Goal: Information Seeking & Learning: Find specific fact

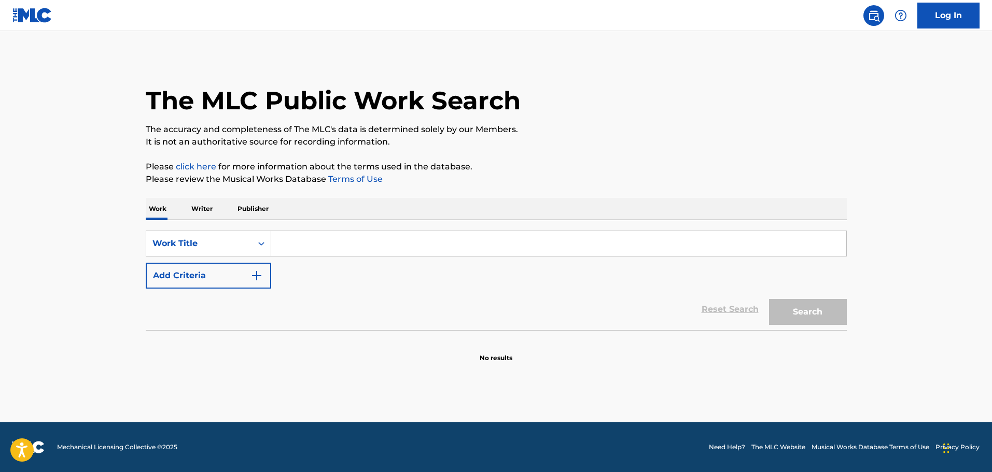
click at [336, 232] on div "SearchWithCriteria262e5e5b-919b-495f-b631-54c2ccd6186a Work Title Add Criteria …" at bounding box center [496, 275] width 701 height 110
click at [337, 243] on input "Search Form" at bounding box center [558, 243] width 575 height 25
type input "que plan"
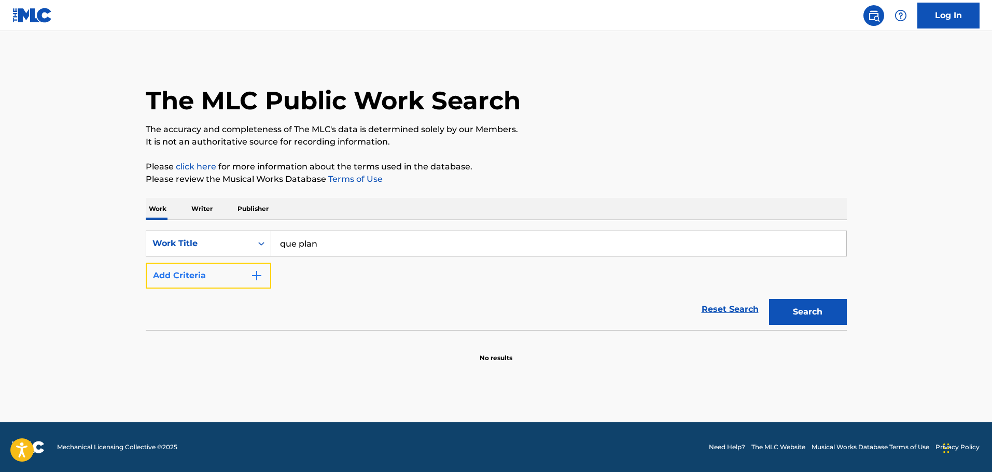
click at [244, 273] on button "Add Criteria" at bounding box center [208, 276] width 125 height 26
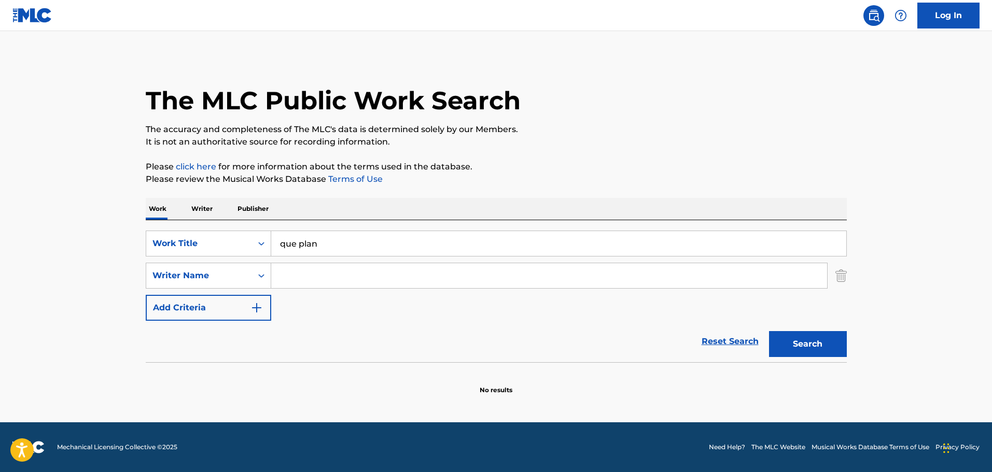
click at [318, 280] on input "Search Form" at bounding box center [549, 275] width 556 height 25
type input "[PERSON_NAME]"
click at [841, 347] on button "Search" at bounding box center [808, 344] width 78 height 26
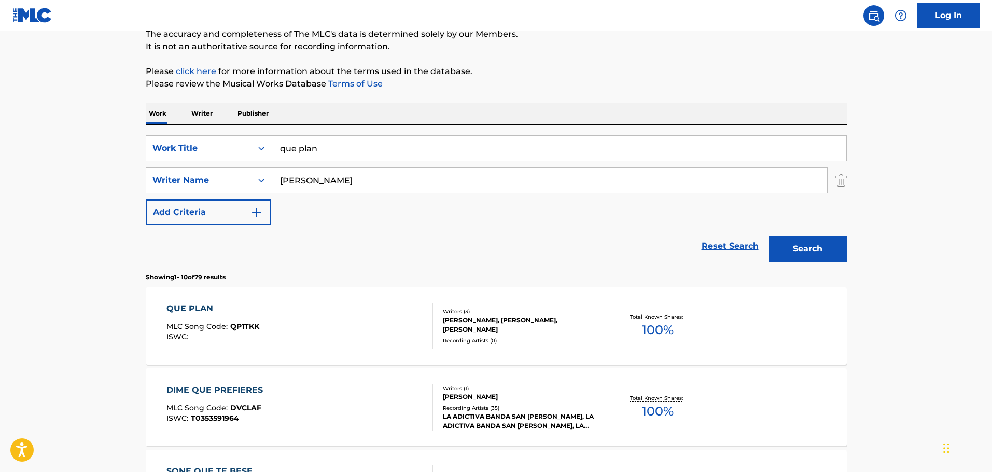
scroll to position [104, 0]
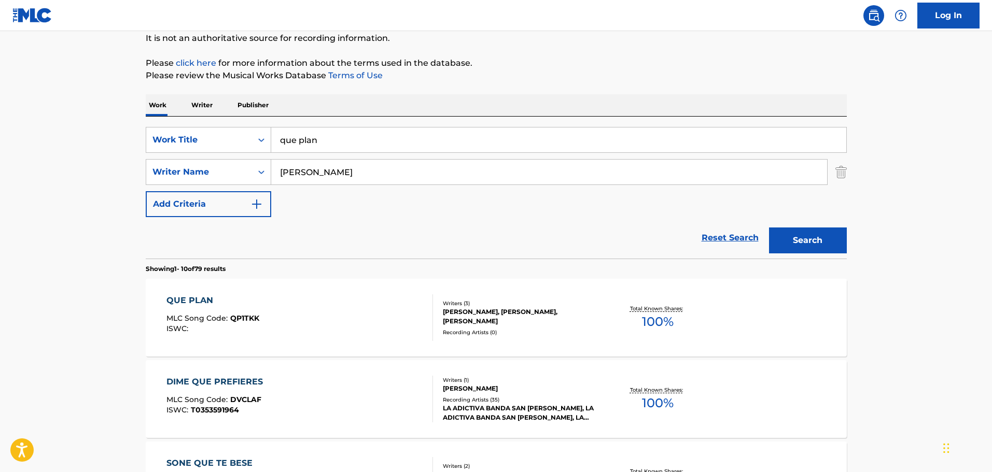
click at [363, 328] on div "QUE PLAN MLC Song Code : QP1TKK ISWC :" at bounding box center [299, 318] width 267 height 47
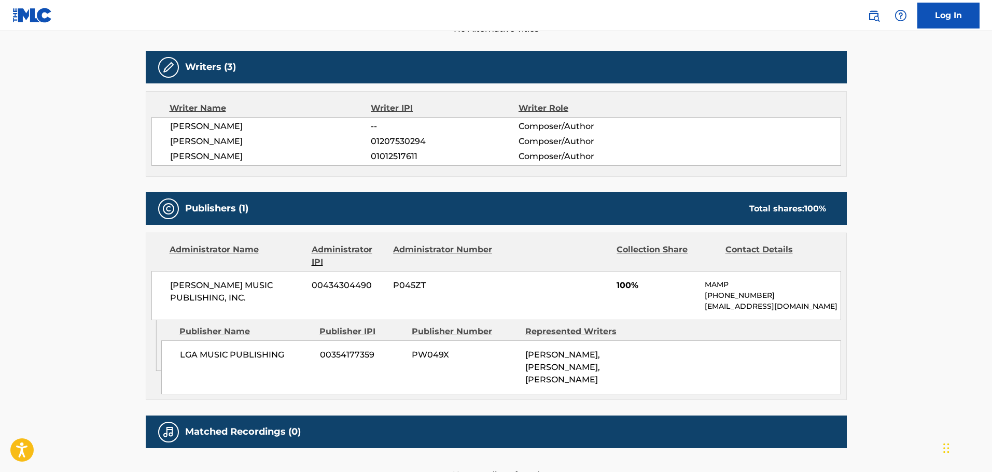
scroll to position [363, 0]
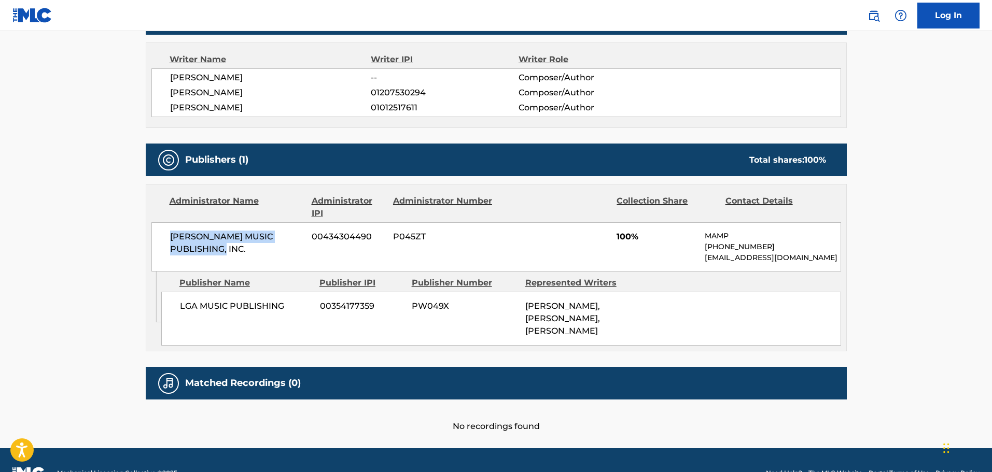
drag, startPoint x: 170, startPoint y: 235, endPoint x: 221, endPoint y: 248, distance: 52.8
click at [221, 248] on span "[PERSON_NAME] MUSIC PUBLISHING, INC." at bounding box center [237, 243] width 134 height 25
copy span "[PERSON_NAME] MUSIC PUBLISHING"
